Goal: Task Accomplishment & Management: Complete application form

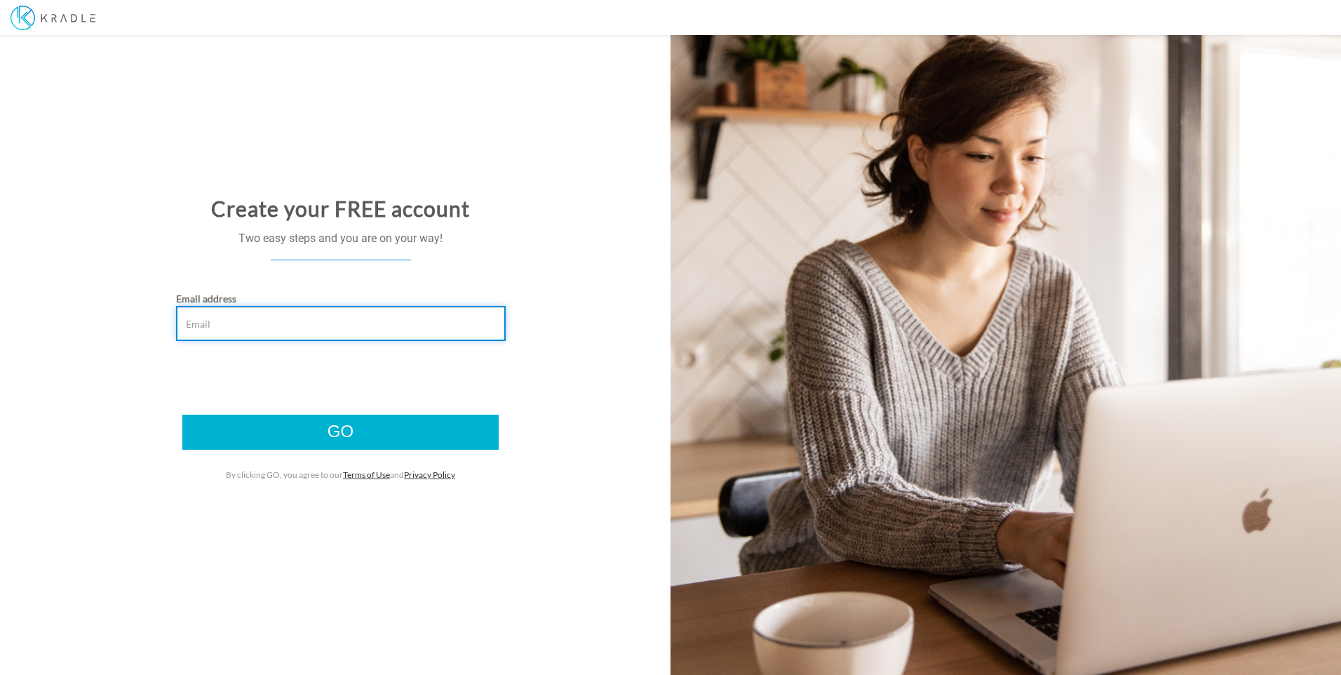
click at [250, 316] on input "Email address" at bounding box center [341, 323] width 330 height 35
type input "[EMAIL_ADDRESS][DOMAIN_NAME]"
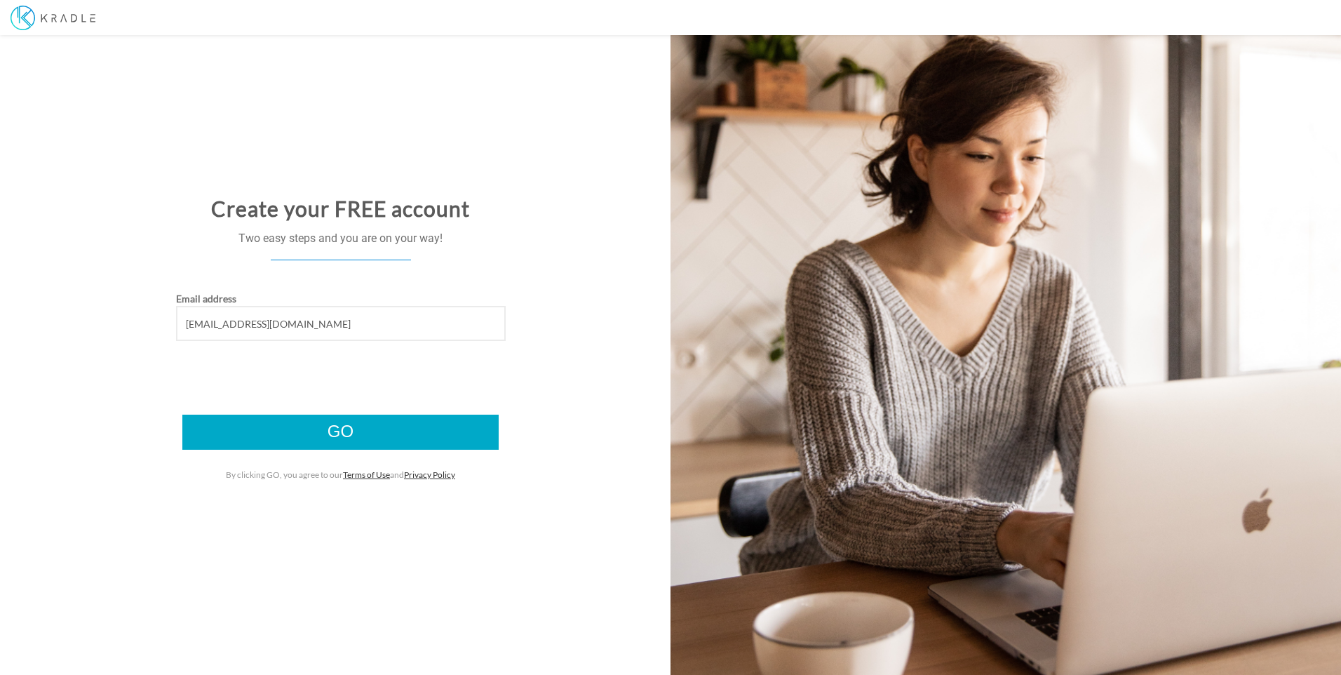
click at [274, 434] on input "Go" at bounding box center [340, 432] width 316 height 35
